Goal: Information Seeking & Learning: Learn about a topic

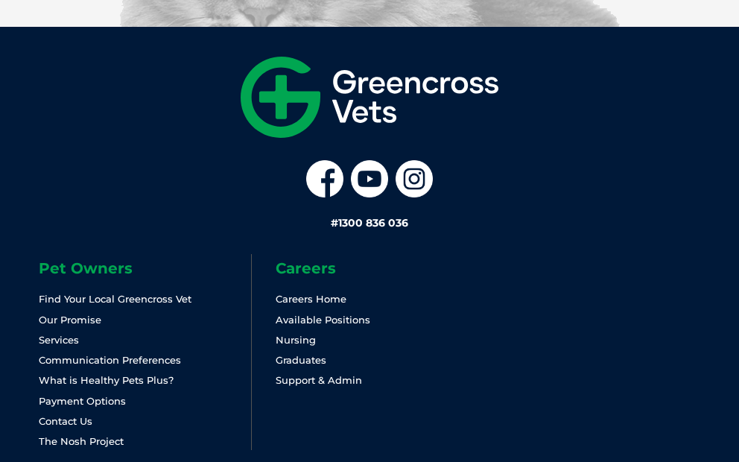
scroll to position [3643, 0]
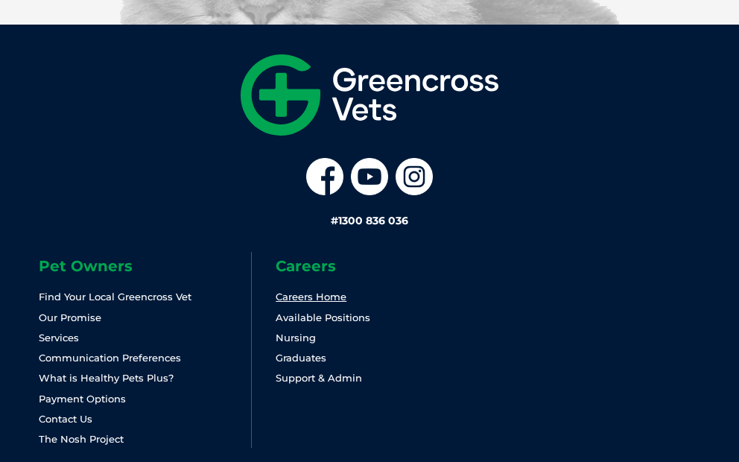
click at [302, 290] on link "Careers Home" at bounding box center [311, 296] width 71 height 12
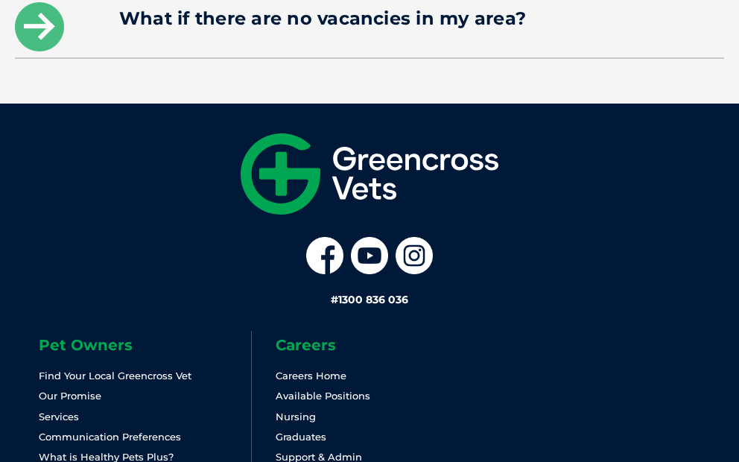
scroll to position [5401, 0]
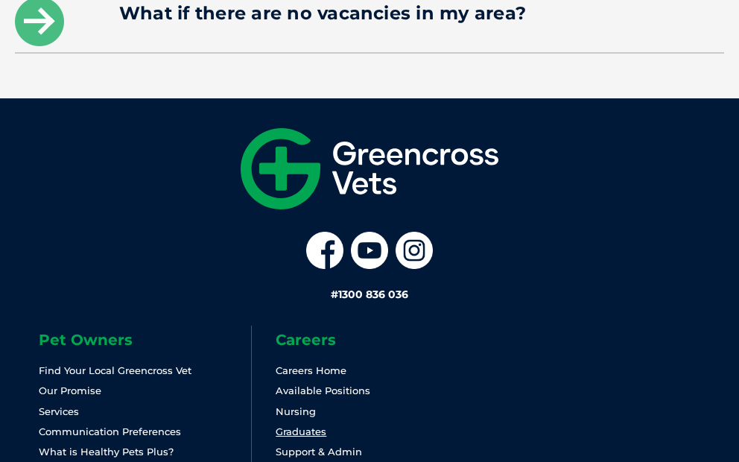
click at [290, 425] on link "Graduates" at bounding box center [301, 431] width 51 height 12
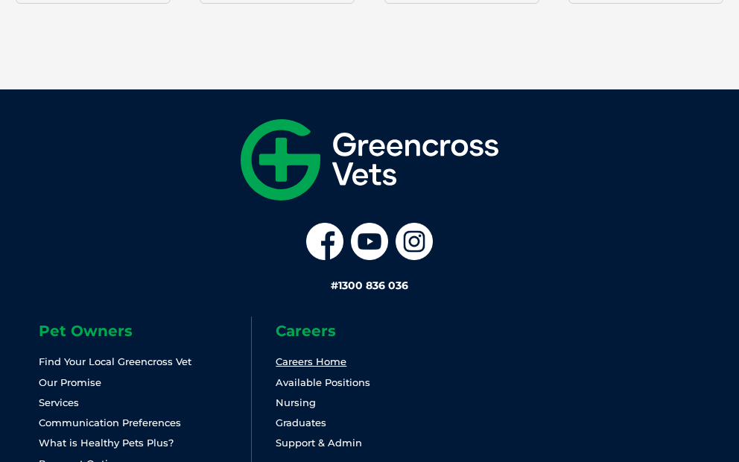
scroll to position [2925, 0]
click at [307, 380] on link "Available Positions" at bounding box center [323, 382] width 95 height 12
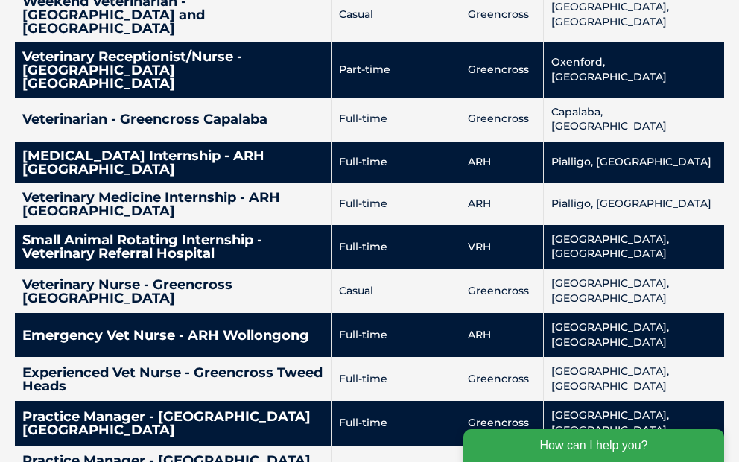
scroll to position [4143, 0]
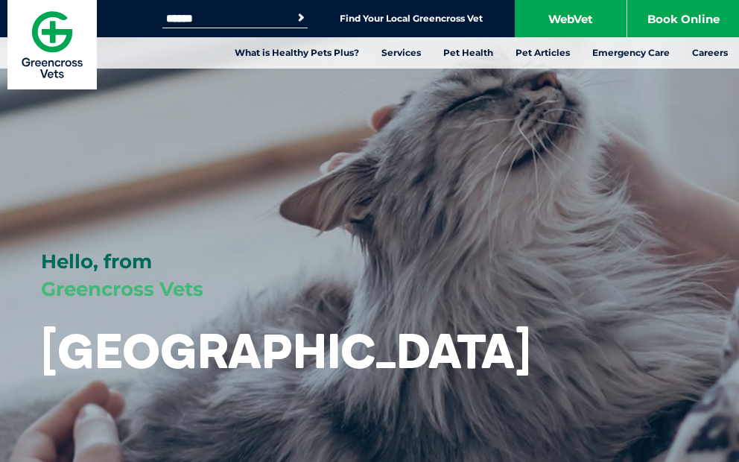
scroll to position [3643, 0]
